Goal: Check status: Check status

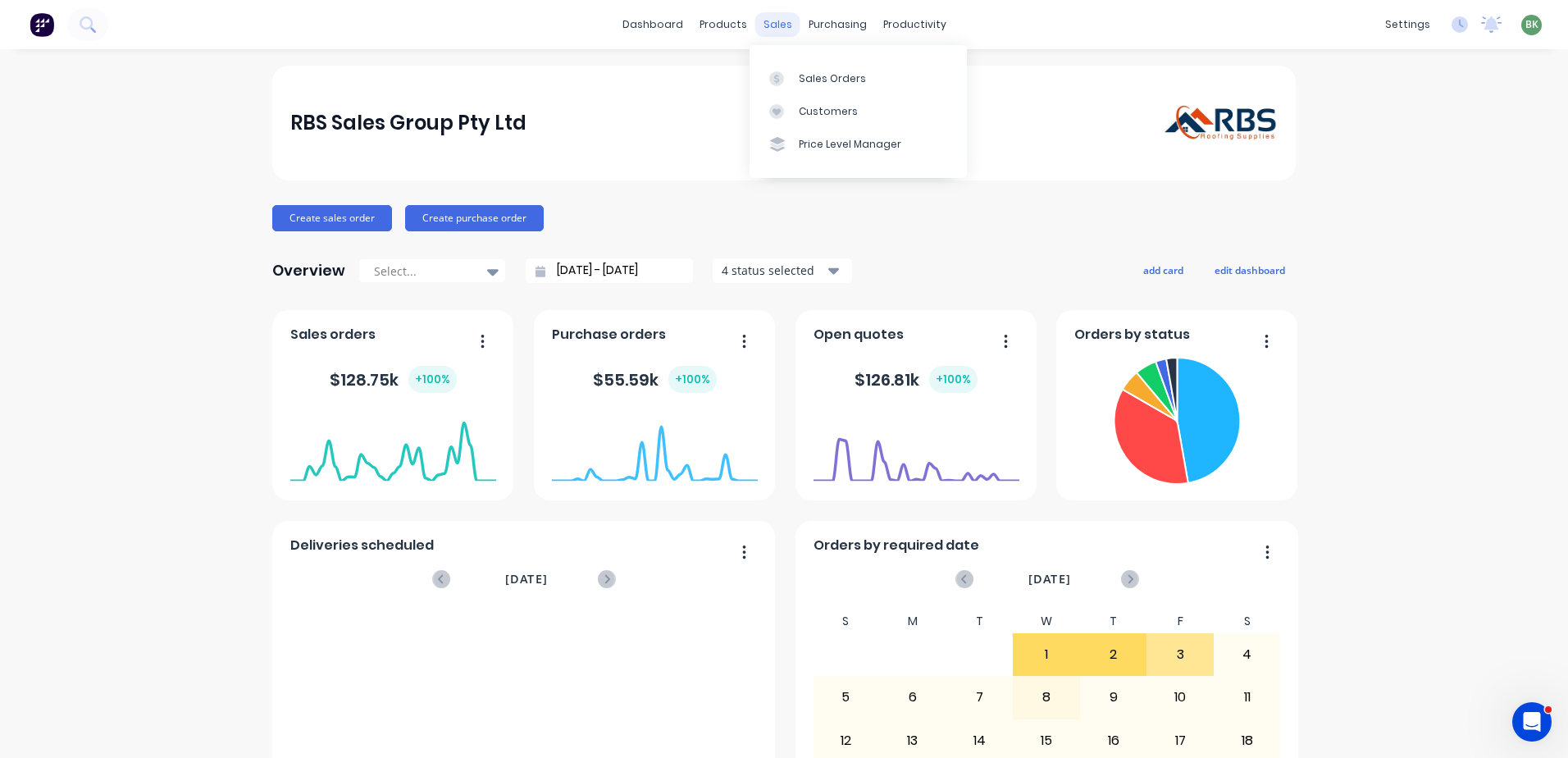
click at [770, 34] on div "sales" at bounding box center [778, 24] width 46 height 25
click at [825, 82] on div "Sales Orders" at bounding box center [832, 78] width 67 height 15
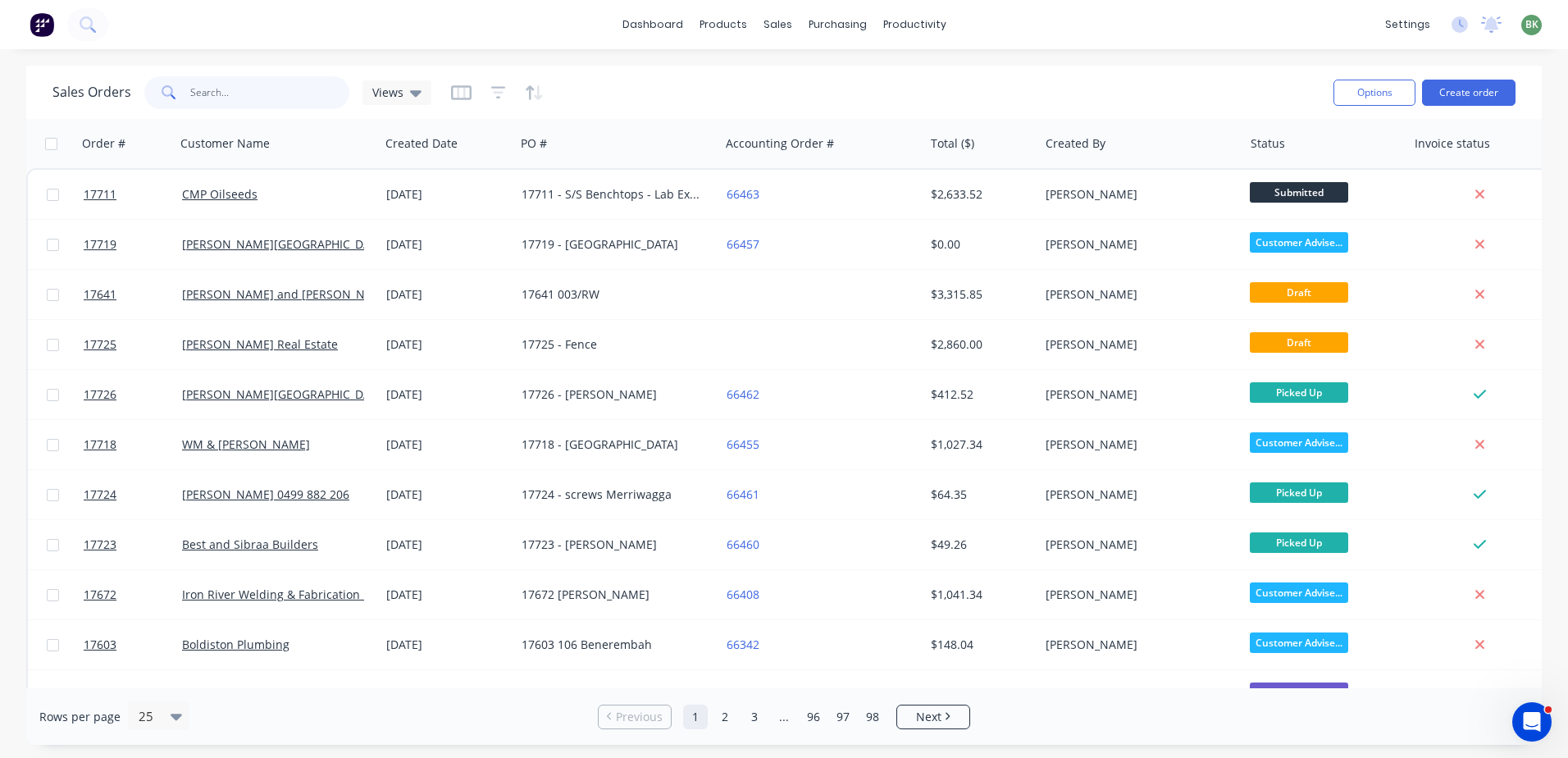
click at [252, 91] on input "text" at bounding box center [270, 93] width 160 height 33
type input "butler"
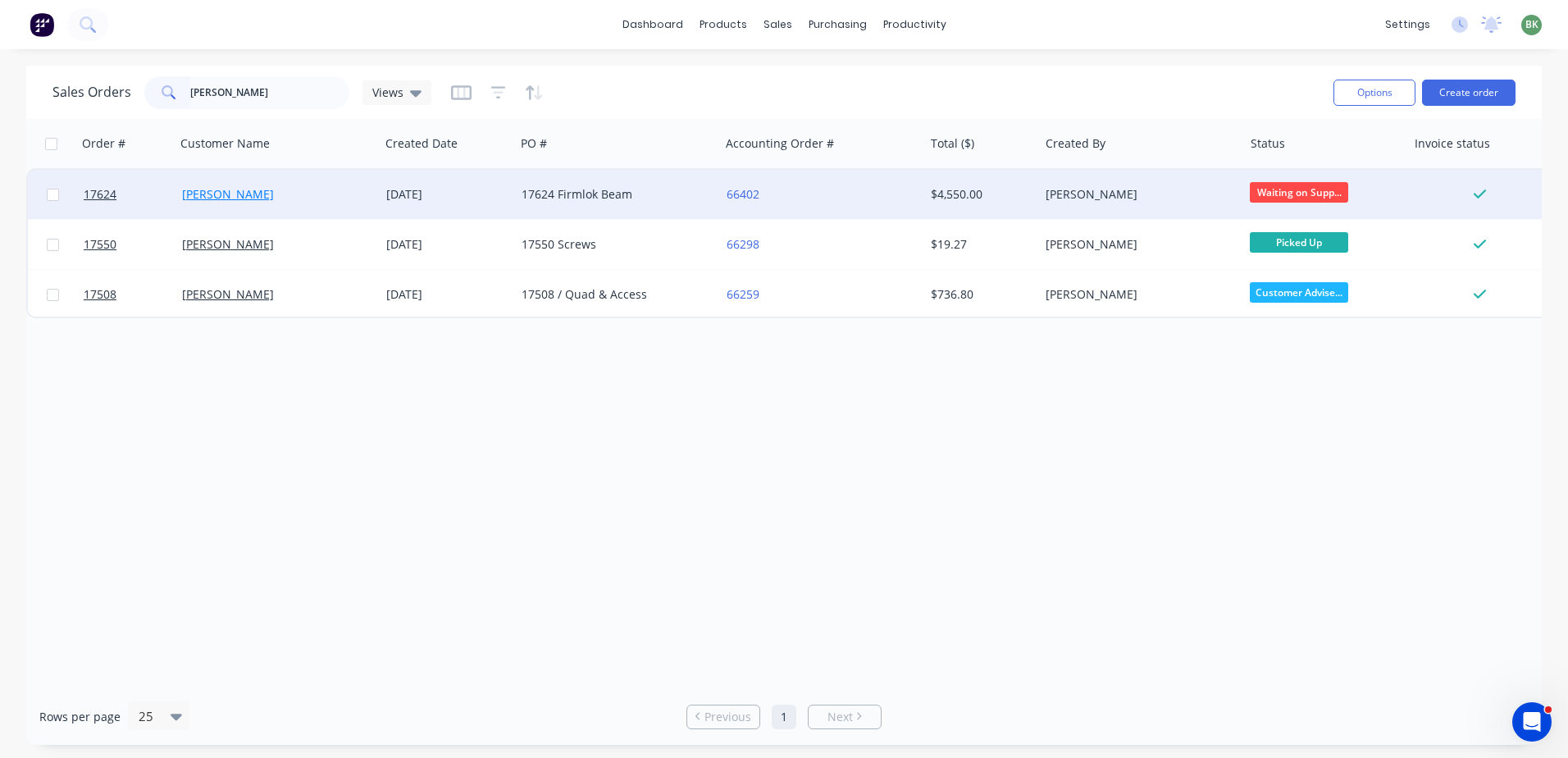
click at [247, 192] on link "[PERSON_NAME]" at bounding box center [228, 194] width 92 height 15
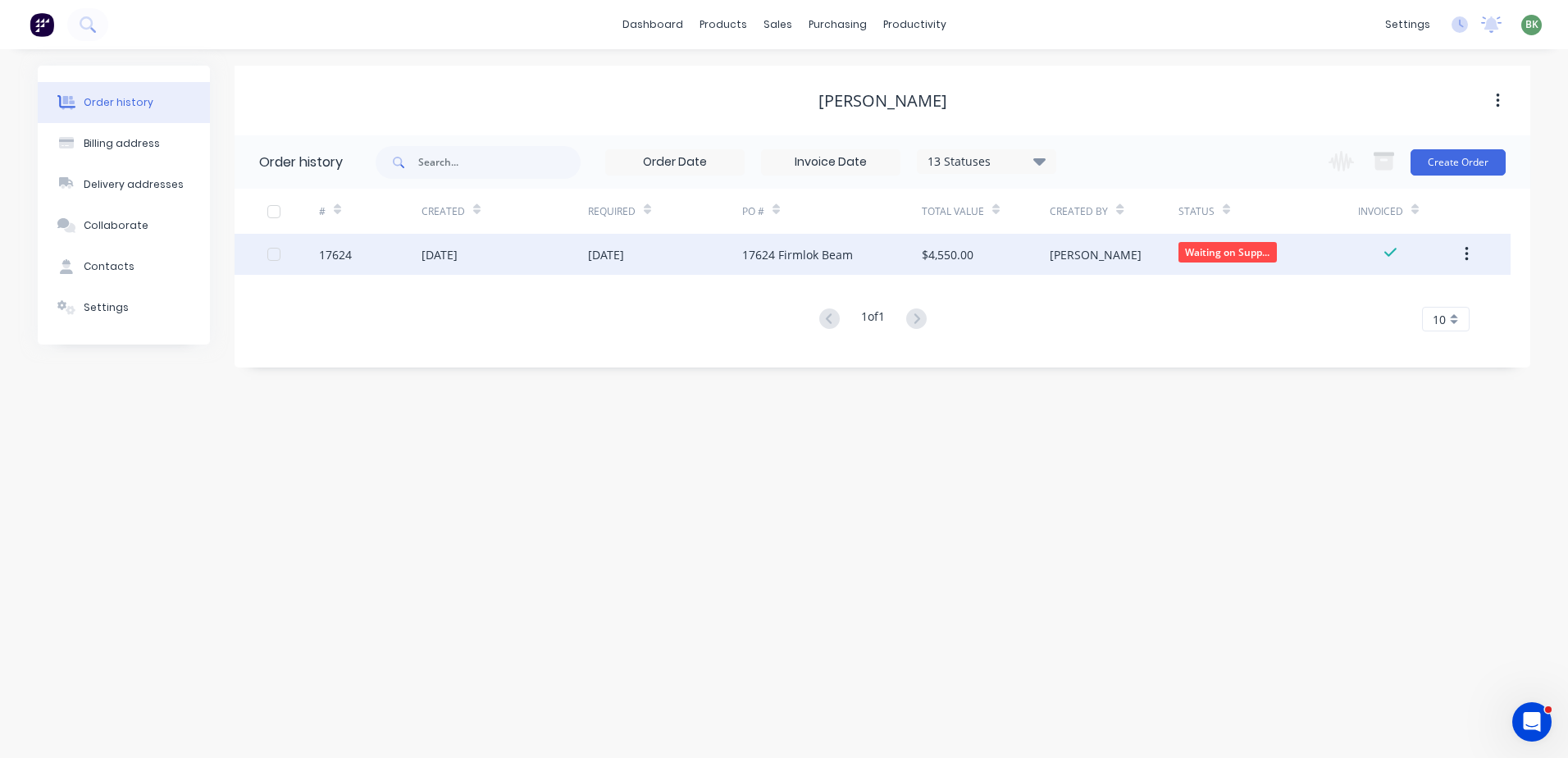
click at [804, 268] on div "17624 Firmlok Beam" at bounding box center [831, 254] width 179 height 41
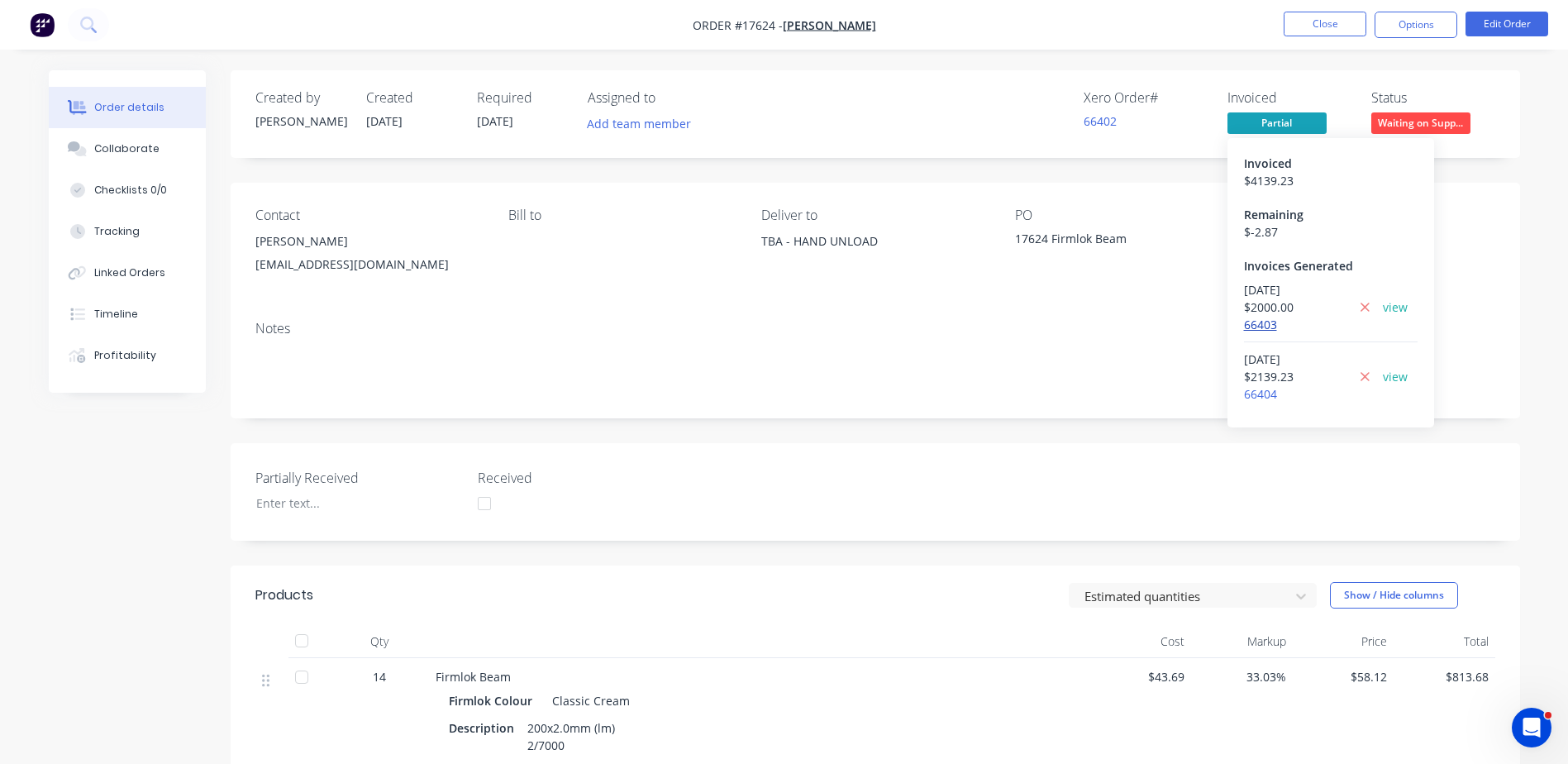
click at [1263, 324] on link "66403" at bounding box center [1261, 324] width 33 height 16
